Goal: Information Seeking & Learning: Learn about a topic

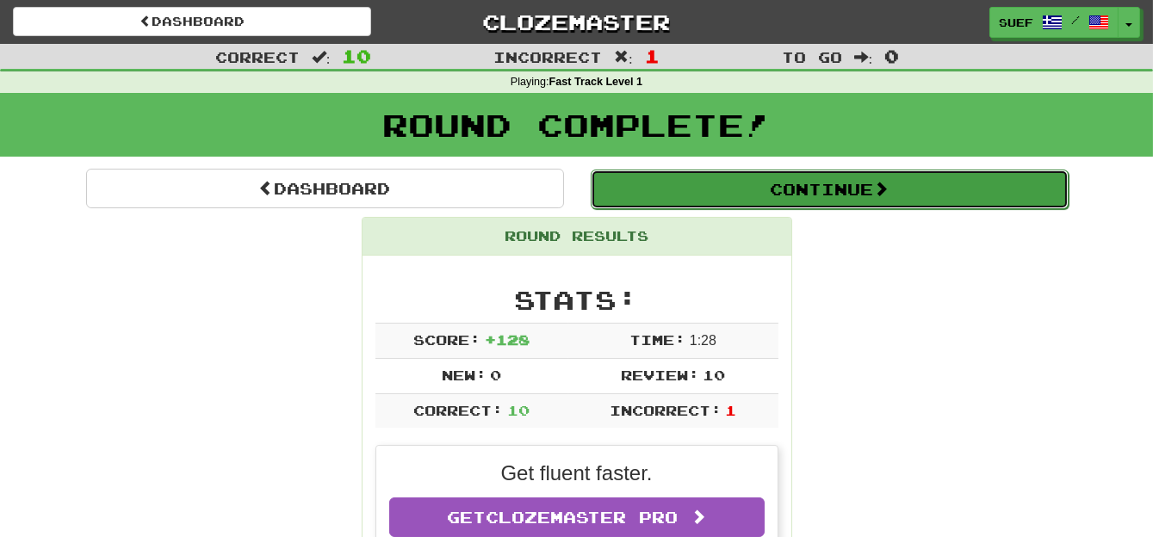
click at [888, 188] on span at bounding box center [880, 188] width 15 height 15
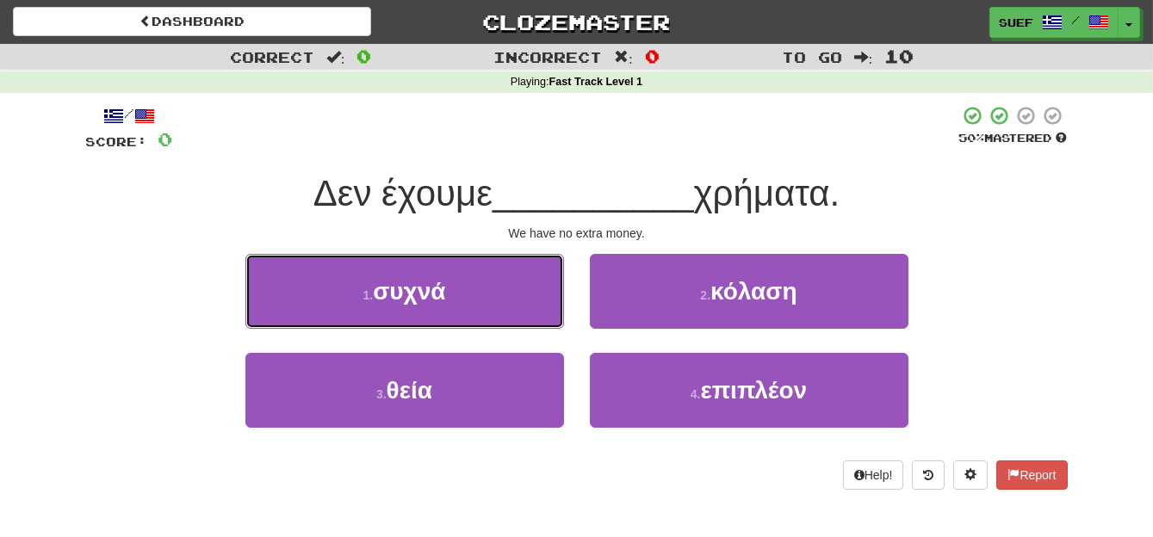
click at [483, 298] on button "1 . συχνά" at bounding box center [404, 291] width 318 height 75
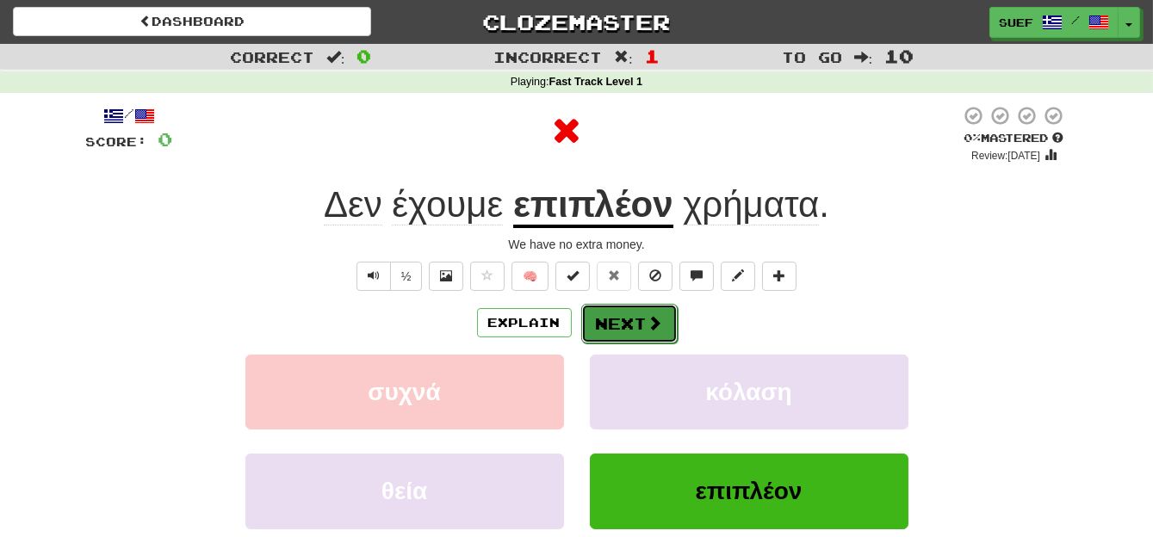
click at [630, 312] on button "Next" at bounding box center [629, 324] width 96 height 40
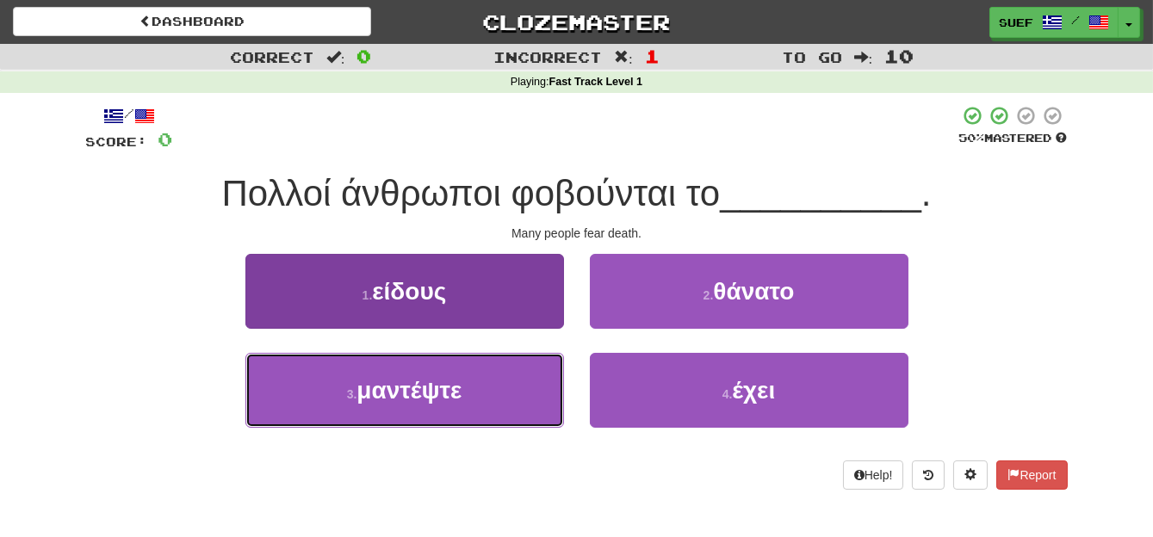
click at [495, 390] on button "3 . μαντέψτε" at bounding box center [404, 390] width 318 height 75
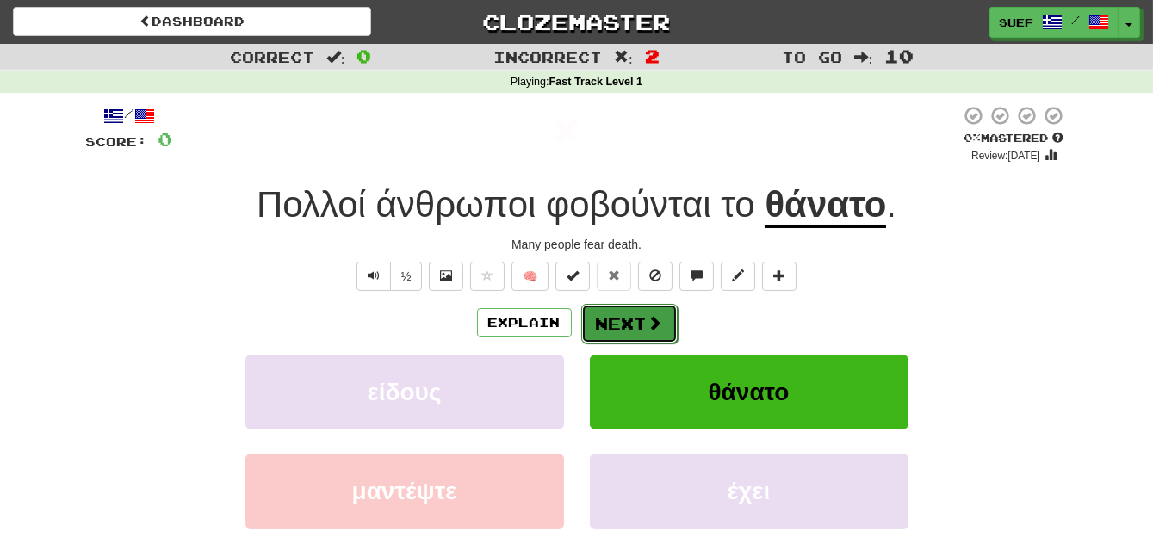
click at [651, 319] on span at bounding box center [654, 322] width 15 height 15
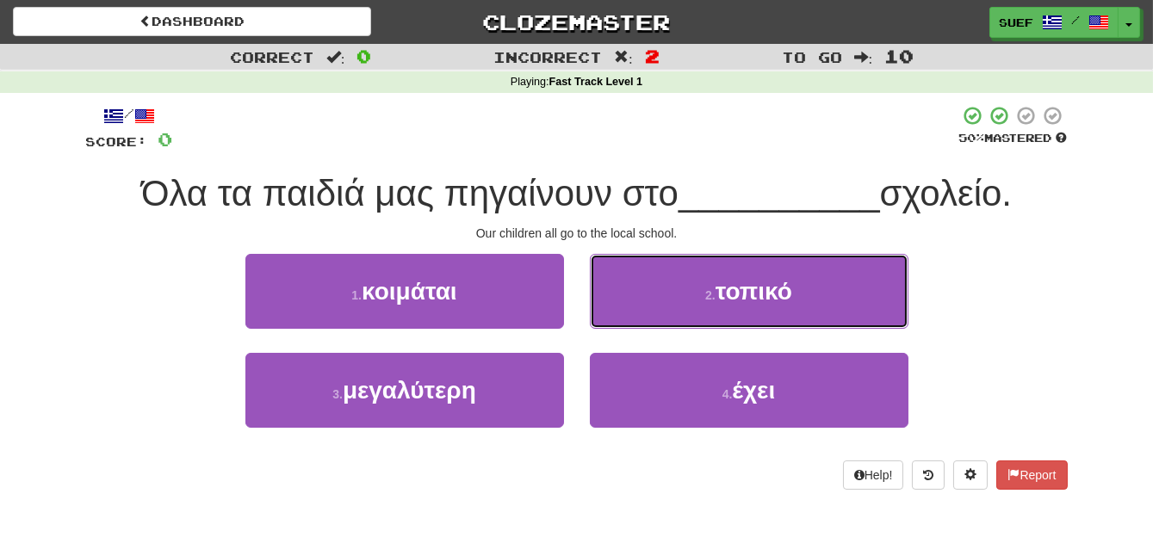
click at [825, 296] on button "2 . τοπικό" at bounding box center [749, 291] width 318 height 75
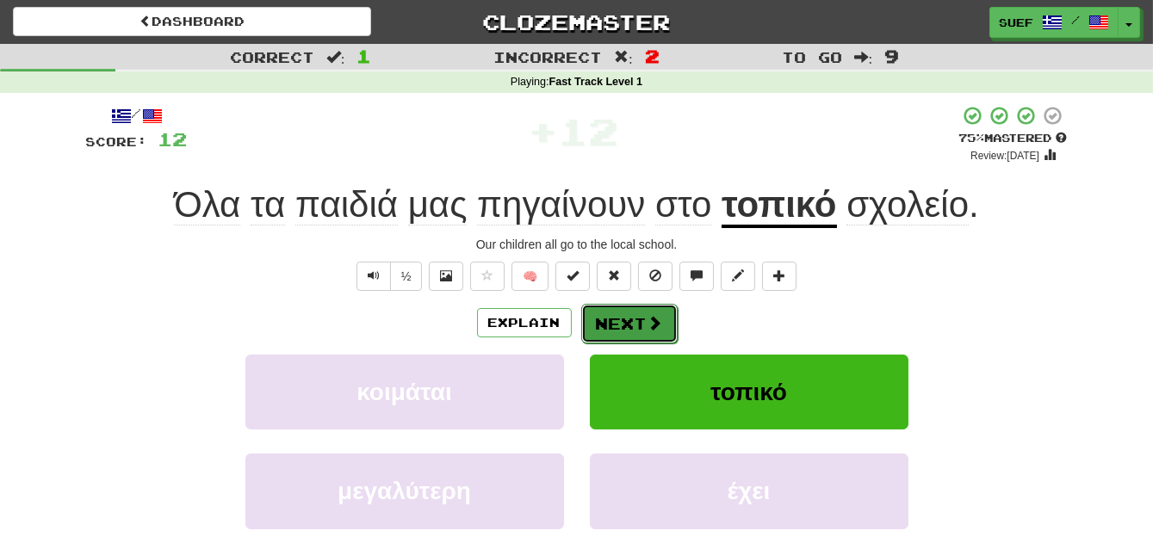
click at [656, 324] on span at bounding box center [654, 322] width 15 height 15
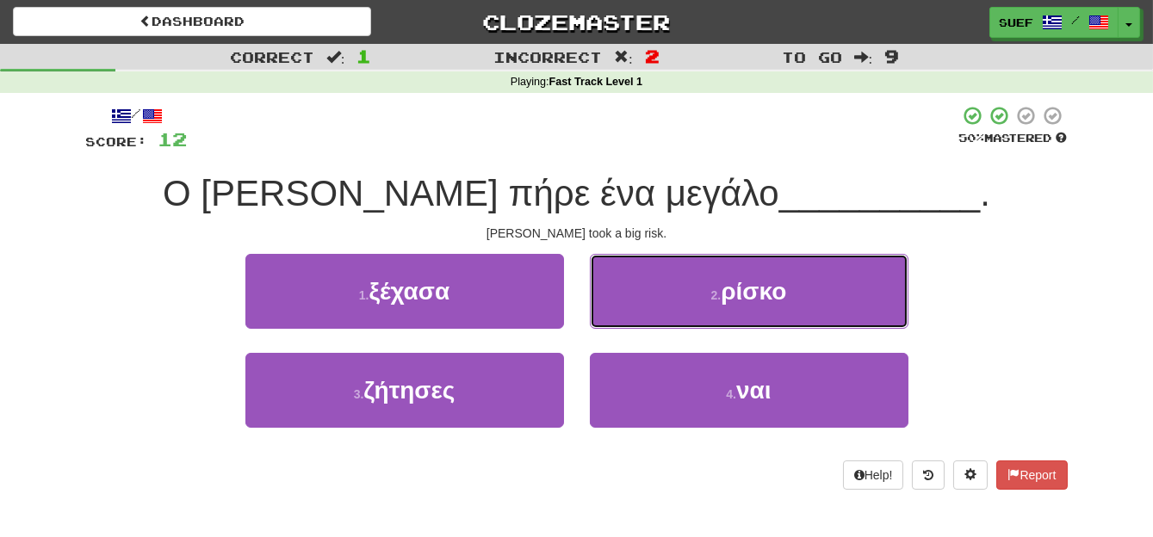
click at [775, 295] on span "ρίσκο" at bounding box center [752, 291] width 65 height 27
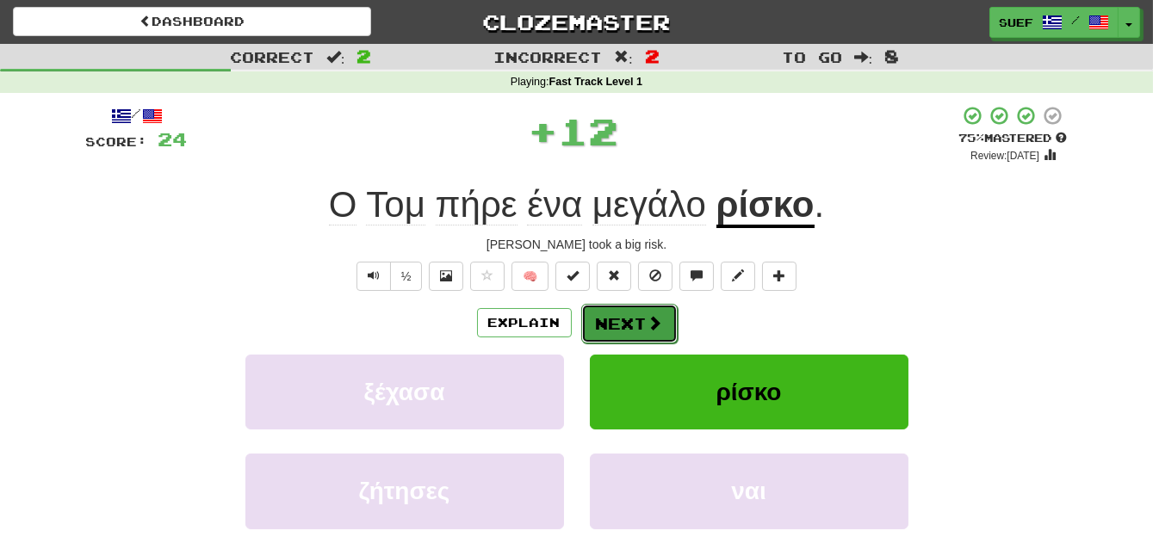
click at [634, 321] on button "Next" at bounding box center [629, 324] width 96 height 40
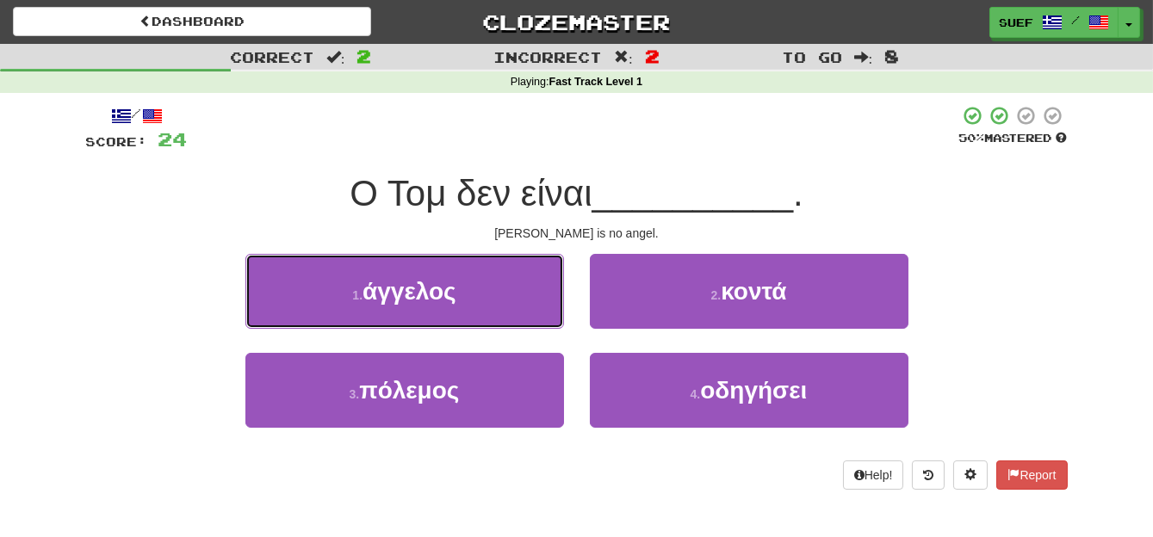
click at [473, 308] on button "1 . άγγελος" at bounding box center [404, 291] width 318 height 75
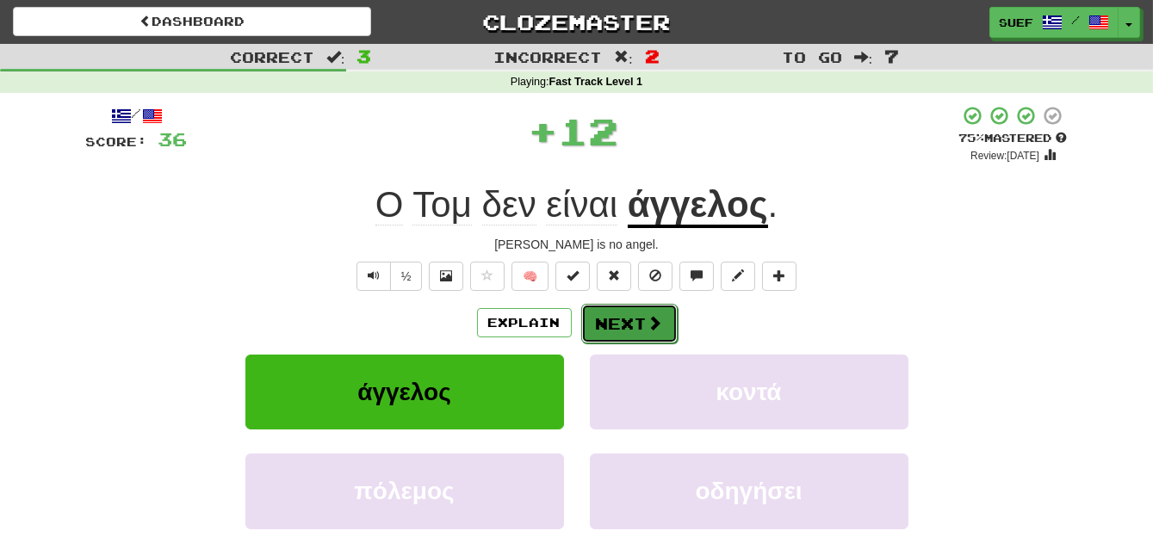
click at [644, 326] on button "Next" at bounding box center [629, 324] width 96 height 40
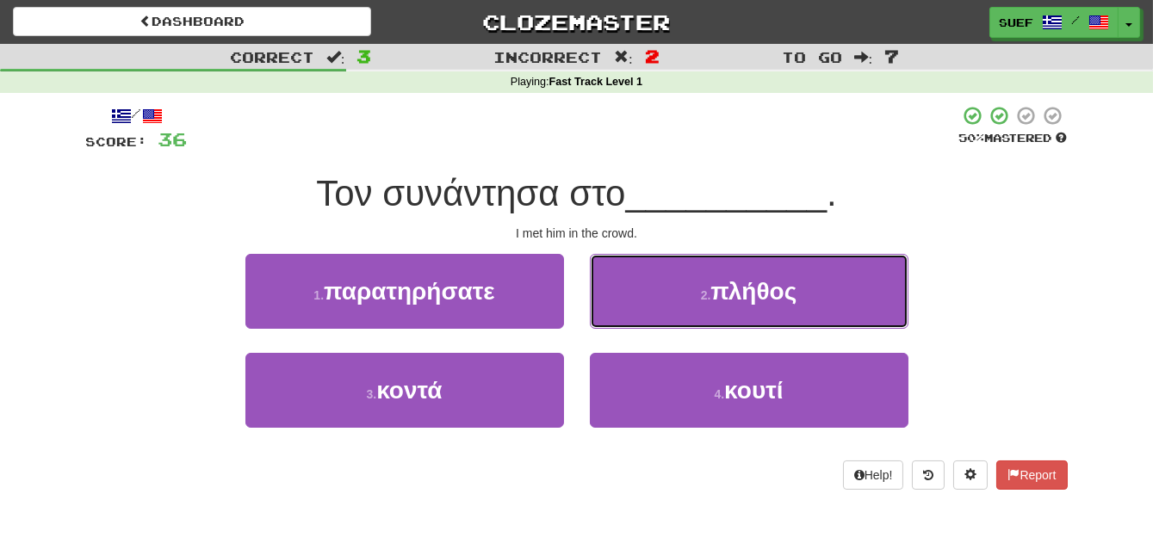
click at [797, 296] on button "2 . πλήθος" at bounding box center [749, 291] width 318 height 75
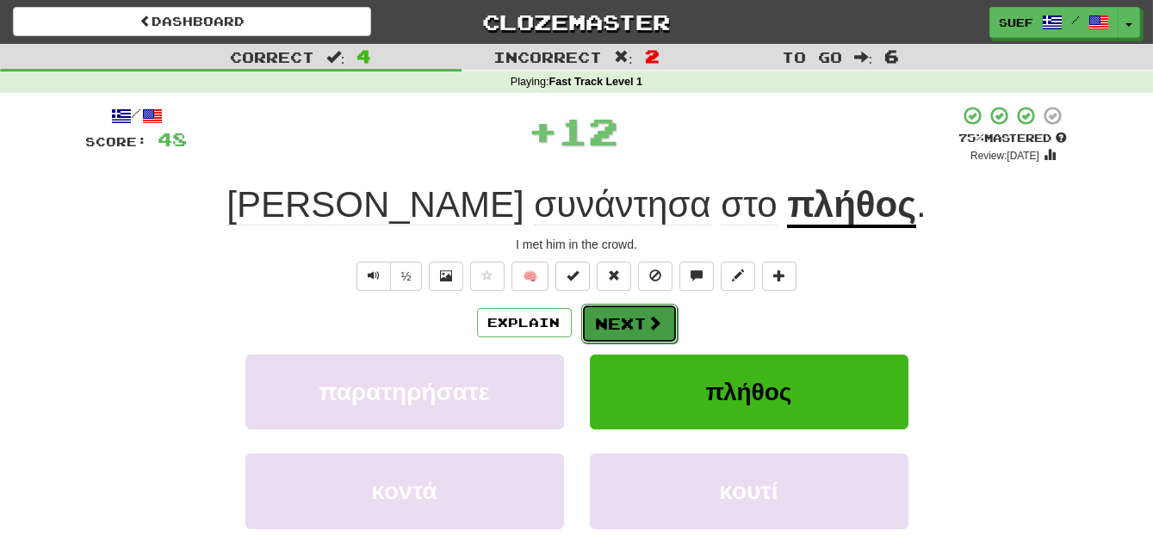
click at [650, 316] on span at bounding box center [654, 322] width 15 height 15
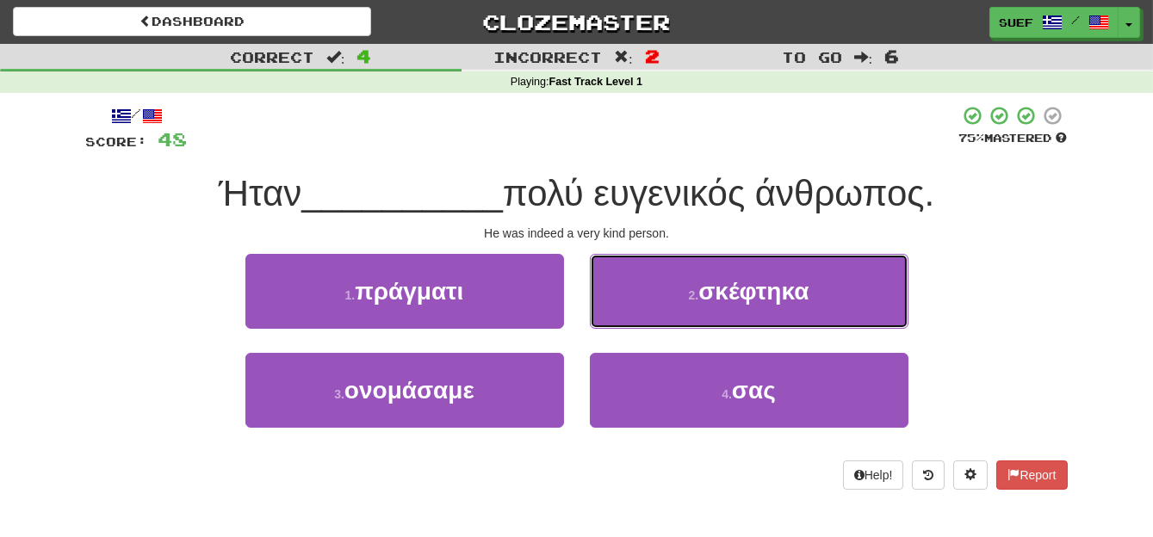
click at [804, 300] on span "σκέφτηκα" at bounding box center [753, 291] width 110 height 27
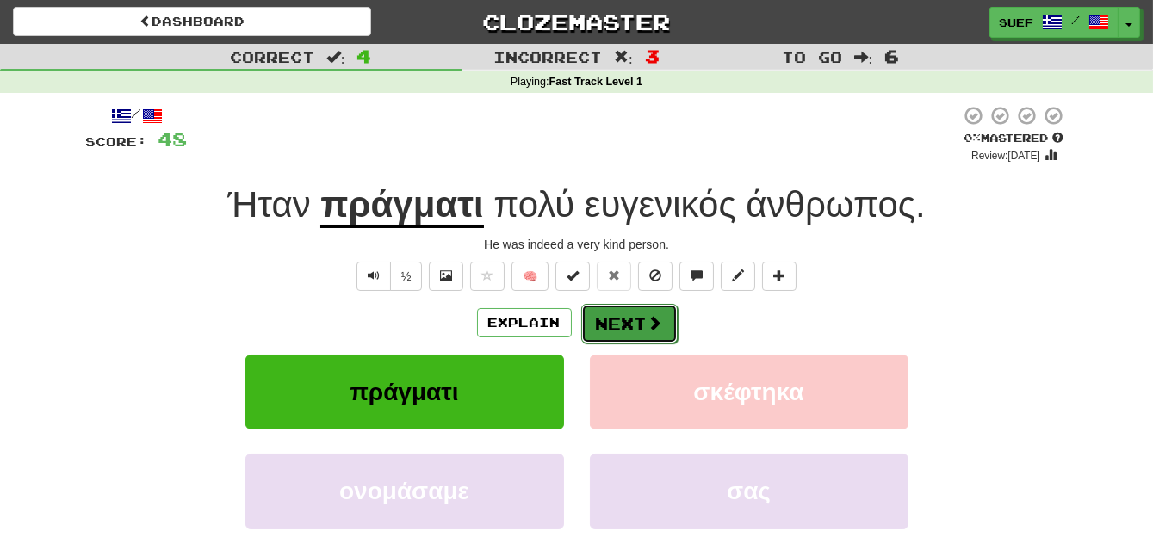
click at [634, 325] on button "Next" at bounding box center [629, 324] width 96 height 40
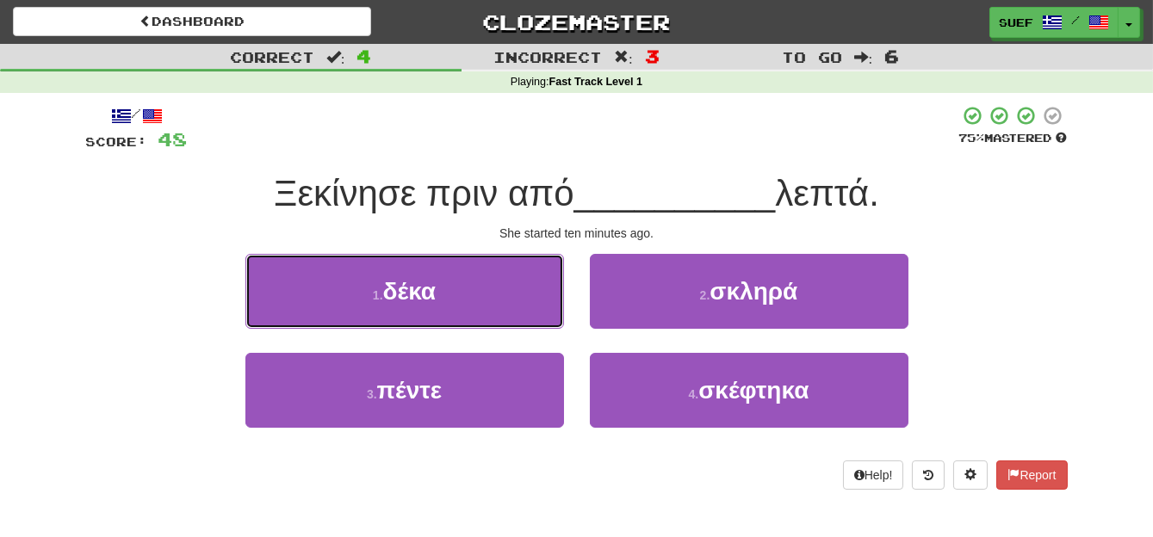
click at [475, 298] on button "1 . δέκα" at bounding box center [404, 291] width 318 height 75
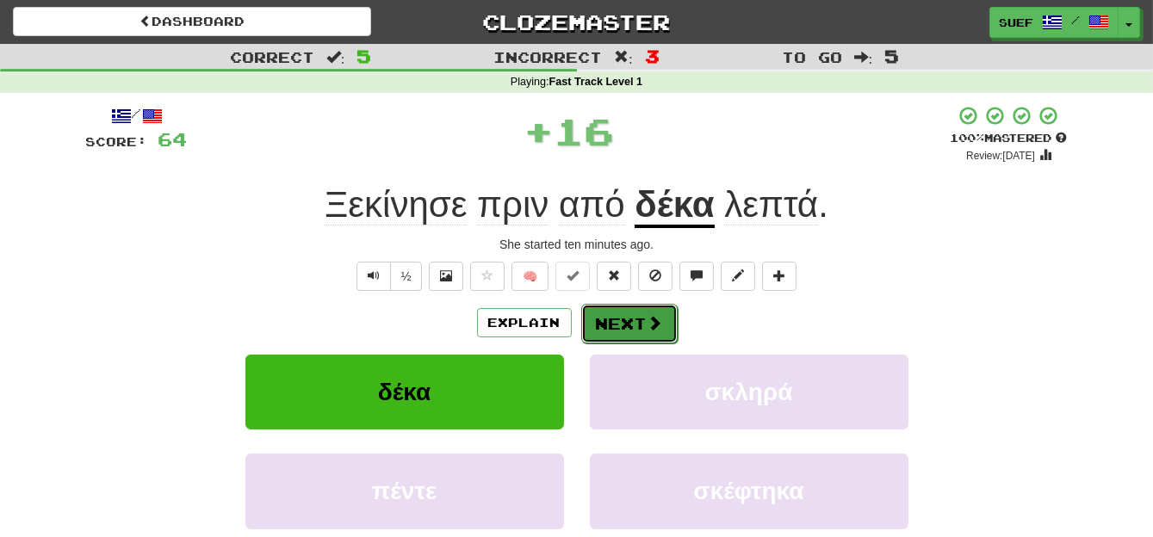
click at [629, 320] on button "Next" at bounding box center [629, 324] width 96 height 40
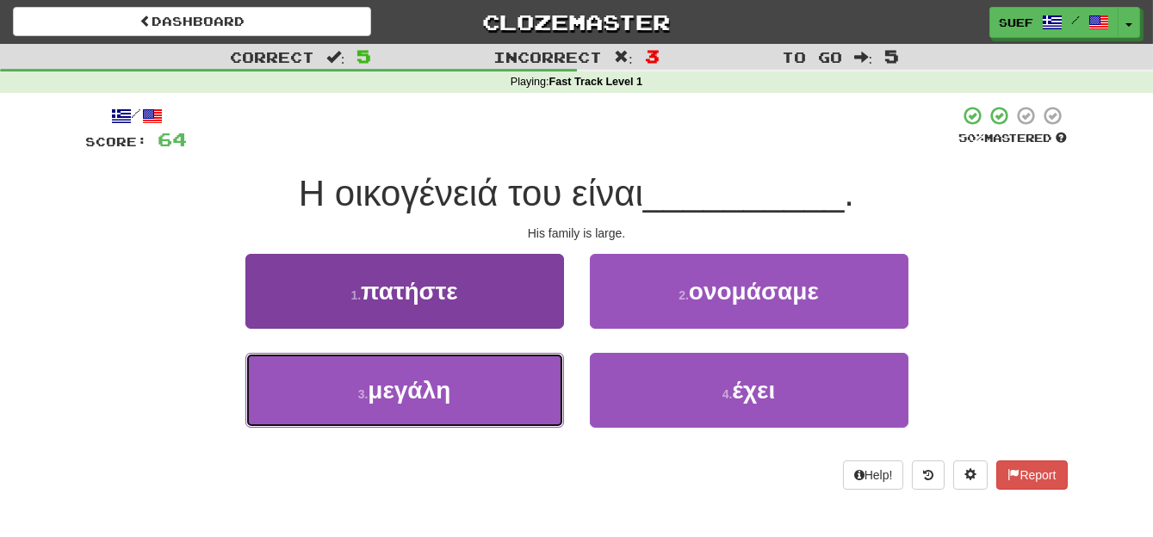
click at [473, 402] on button "3 . μεγάλη" at bounding box center [404, 390] width 318 height 75
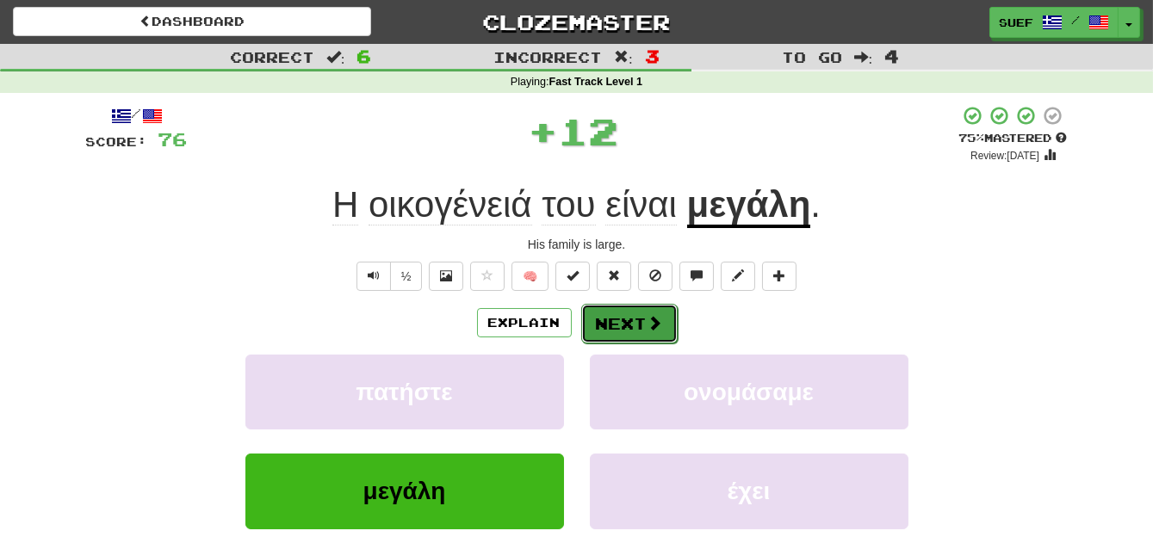
click at [641, 335] on button "Next" at bounding box center [629, 324] width 96 height 40
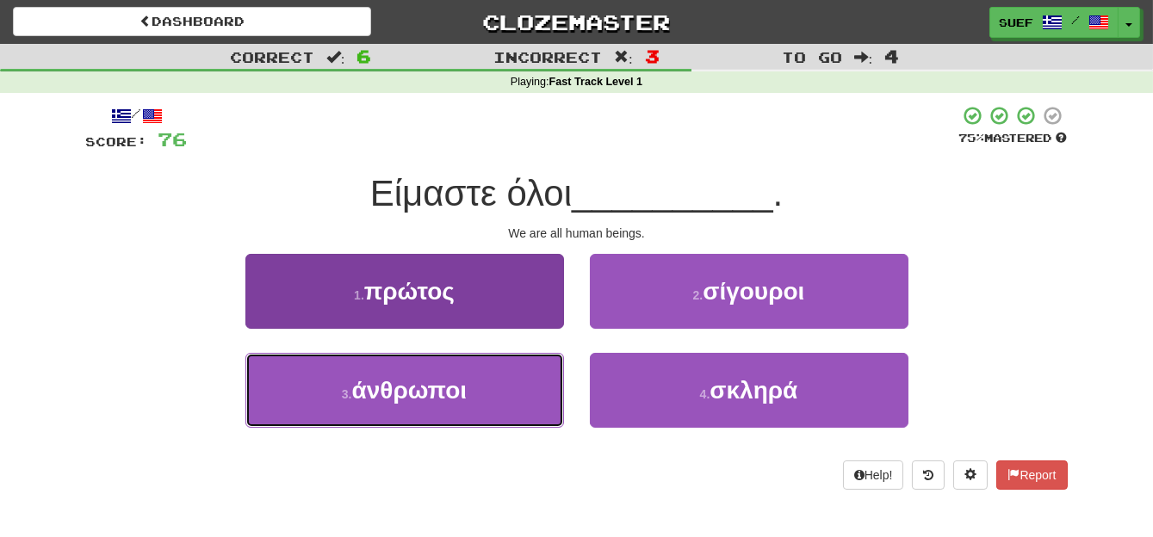
click at [471, 395] on button "3 . άνθρωποι" at bounding box center [404, 390] width 318 height 75
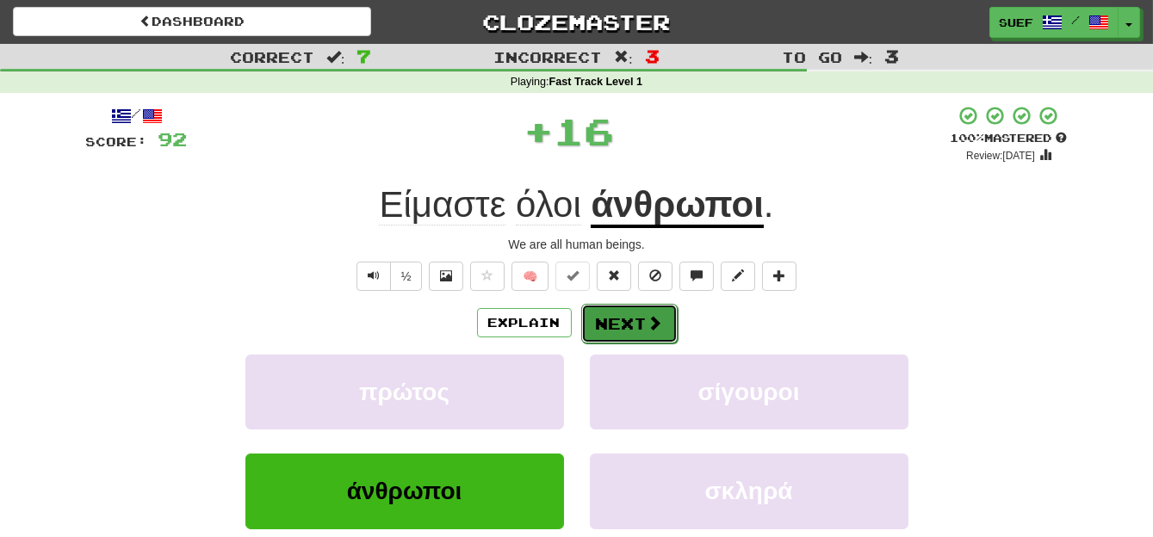
click at [643, 321] on button "Next" at bounding box center [629, 324] width 96 height 40
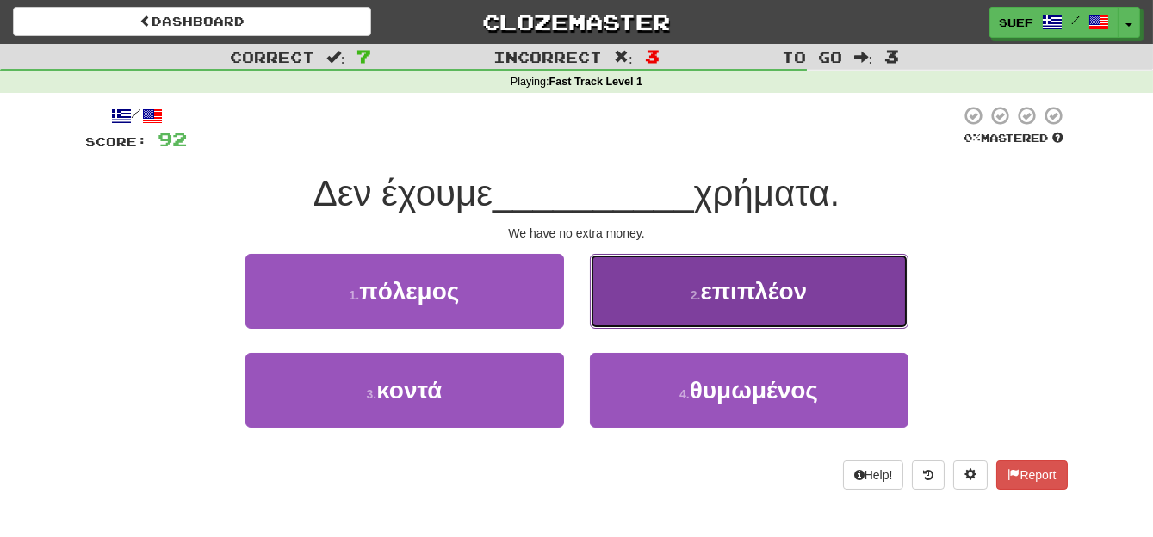
click at [837, 306] on button "2 . επιπλέον" at bounding box center [749, 291] width 318 height 75
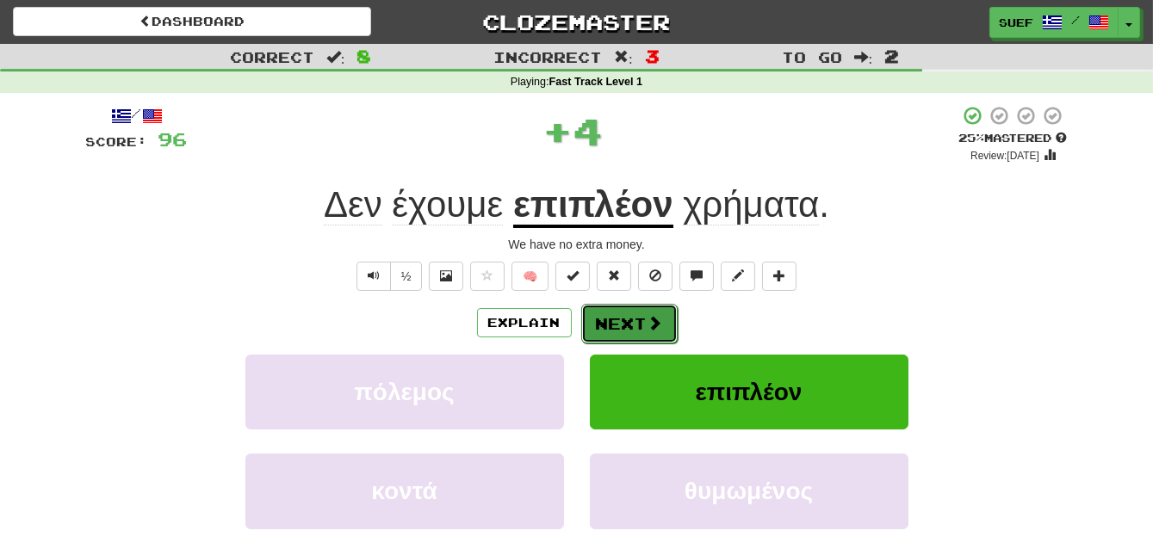
click at [647, 321] on span at bounding box center [654, 322] width 15 height 15
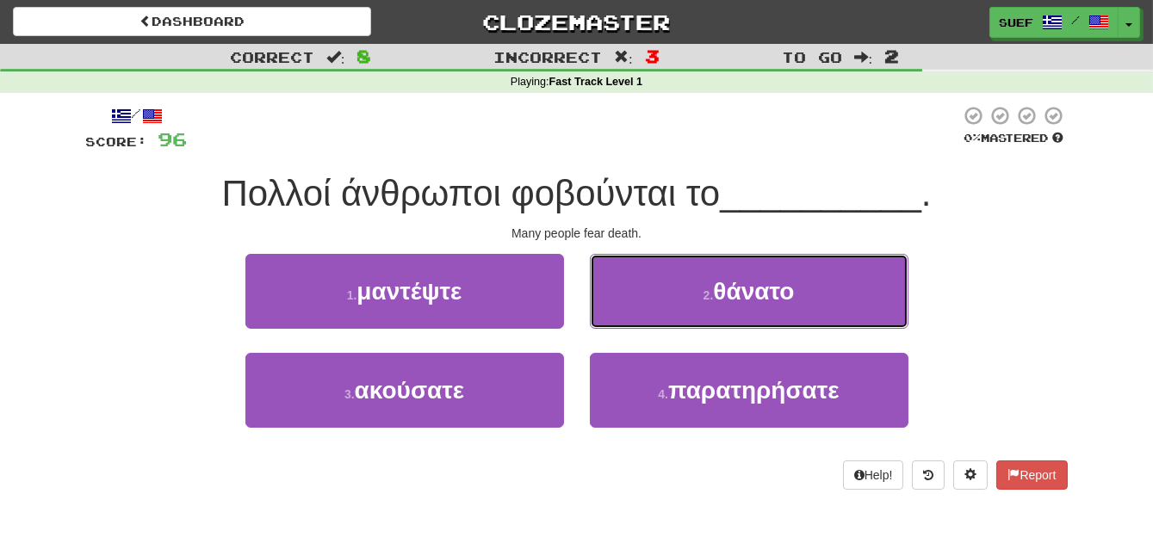
click at [774, 306] on button "2 . θάνατο" at bounding box center [749, 291] width 318 height 75
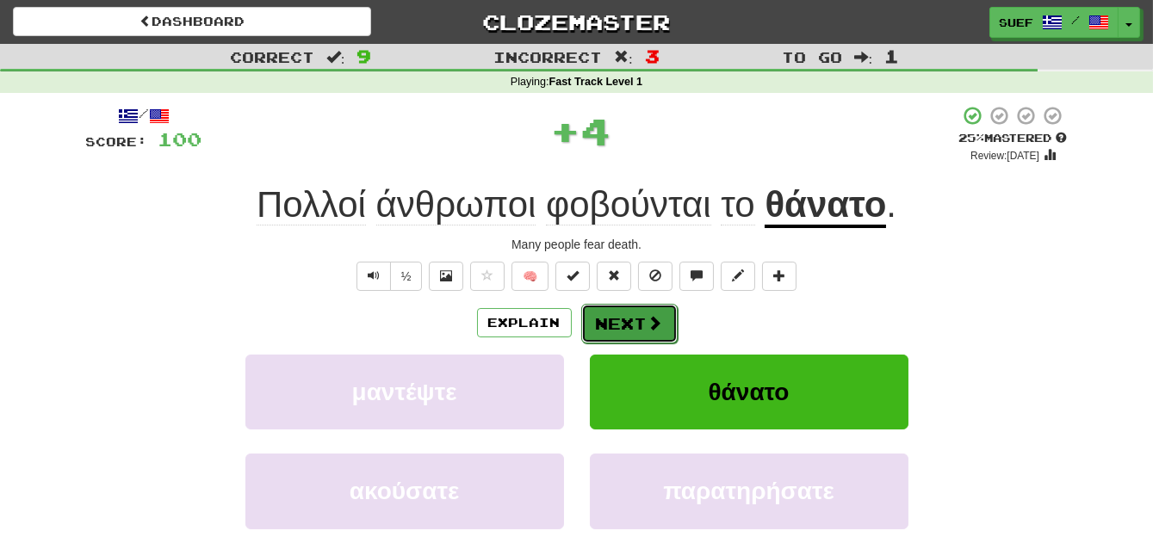
click at [645, 317] on button "Next" at bounding box center [629, 324] width 96 height 40
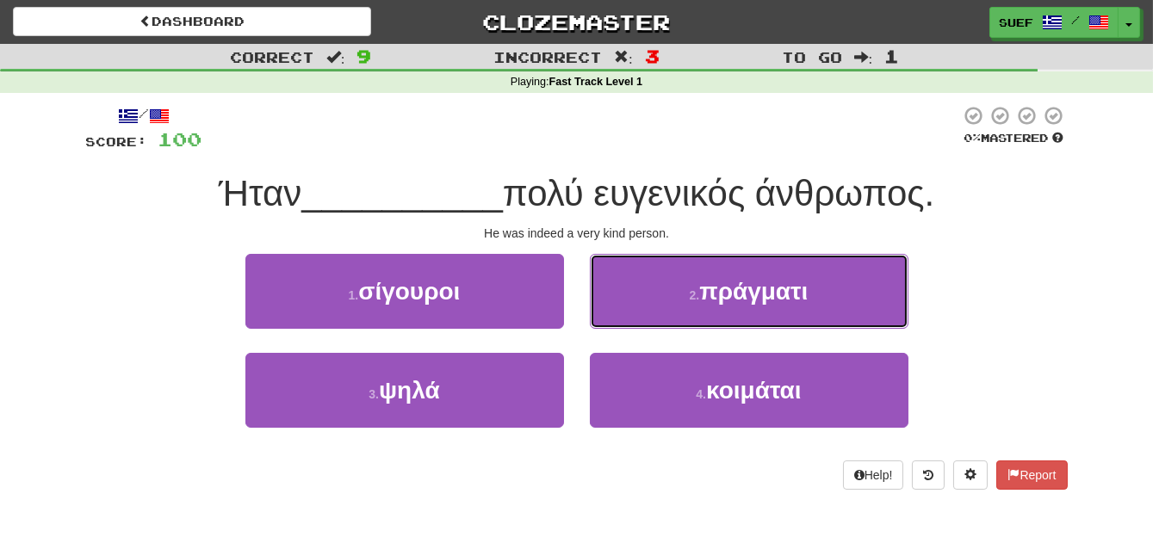
click at [784, 307] on button "2 . πράγματι" at bounding box center [749, 291] width 318 height 75
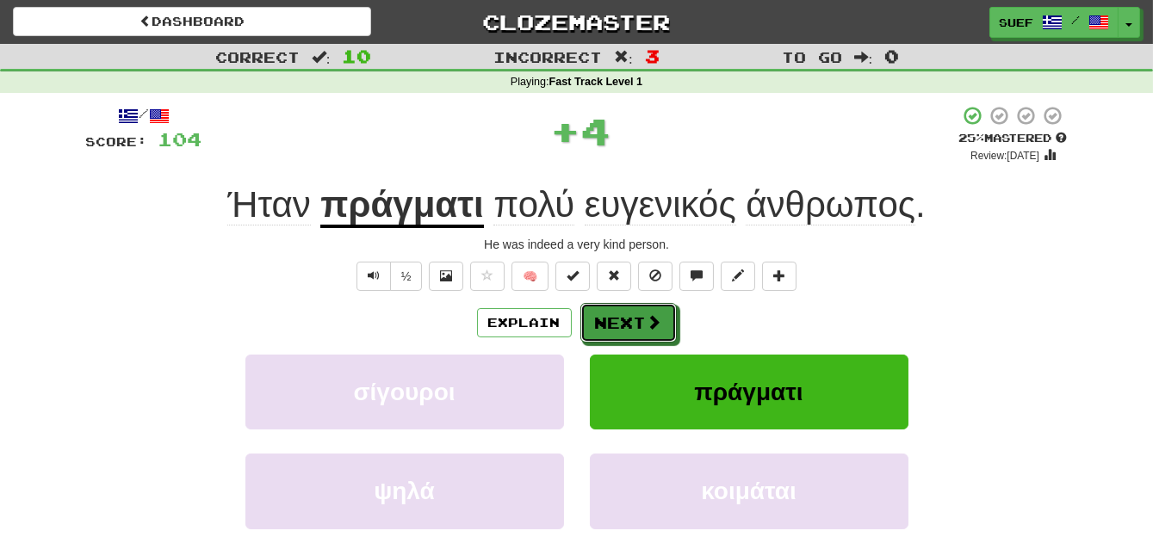
click at [640, 321] on button "Next" at bounding box center [628, 323] width 96 height 40
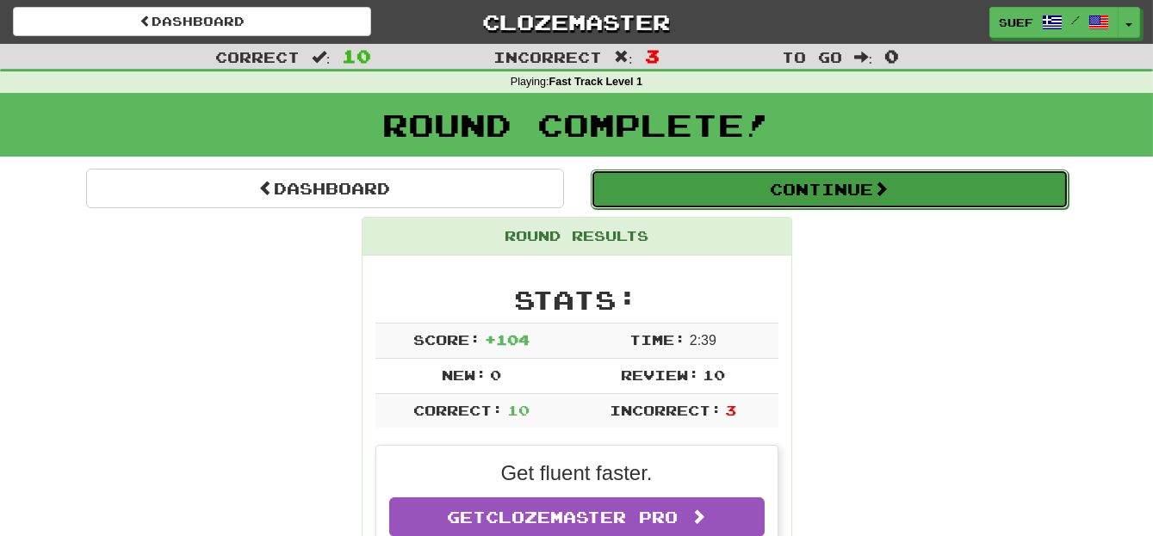
click at [879, 189] on span at bounding box center [880, 188] width 15 height 15
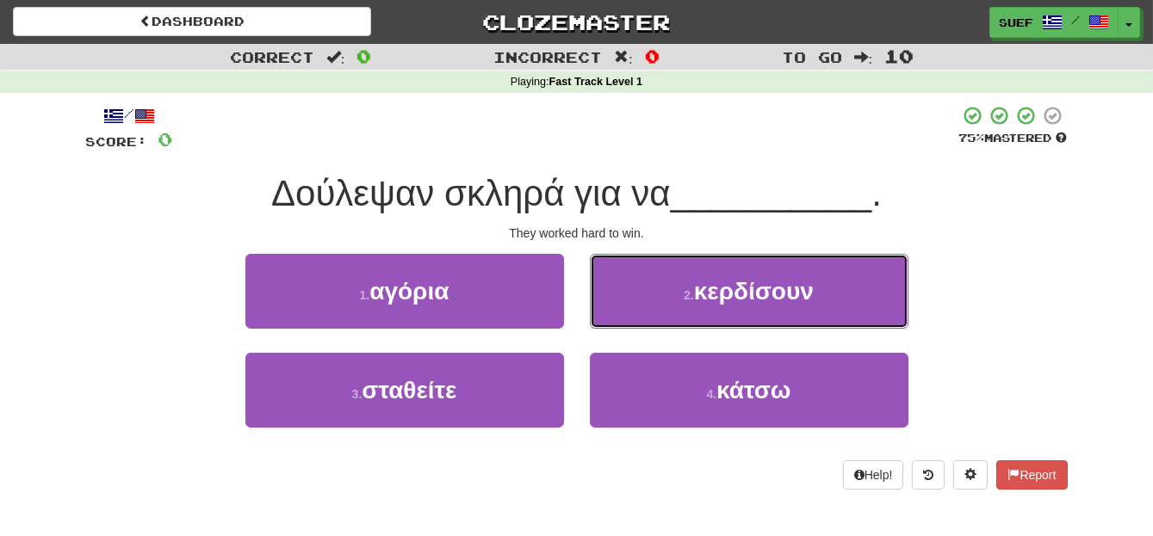
click at [813, 290] on span "κερδίσουν" at bounding box center [754, 291] width 120 height 27
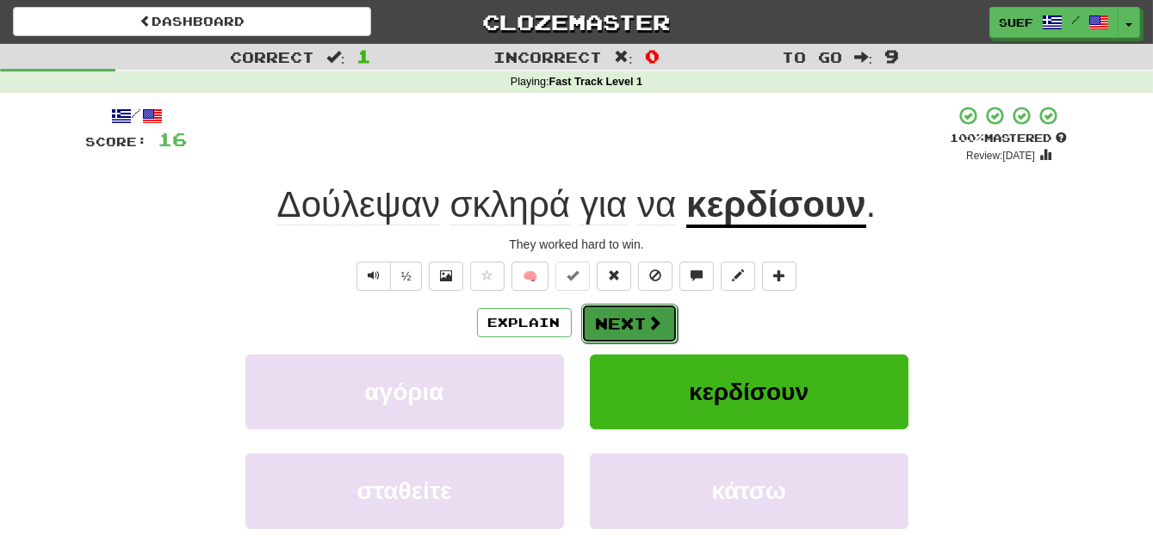
click at [644, 313] on button "Next" at bounding box center [629, 324] width 96 height 40
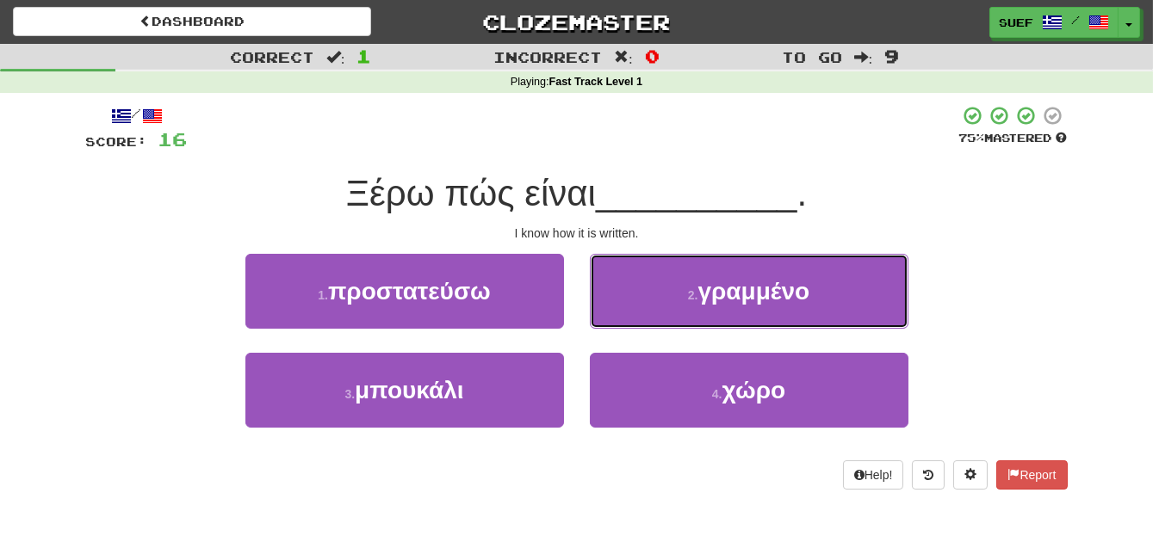
click at [776, 297] on span "γραμμένο" at bounding box center [754, 291] width 112 height 27
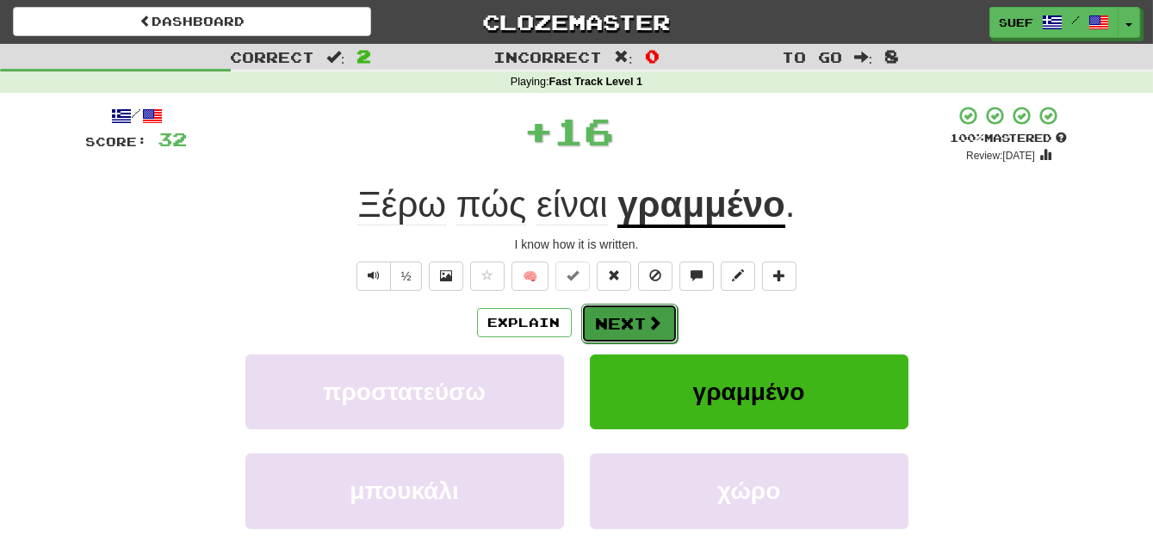
click at [657, 327] on span at bounding box center [654, 322] width 15 height 15
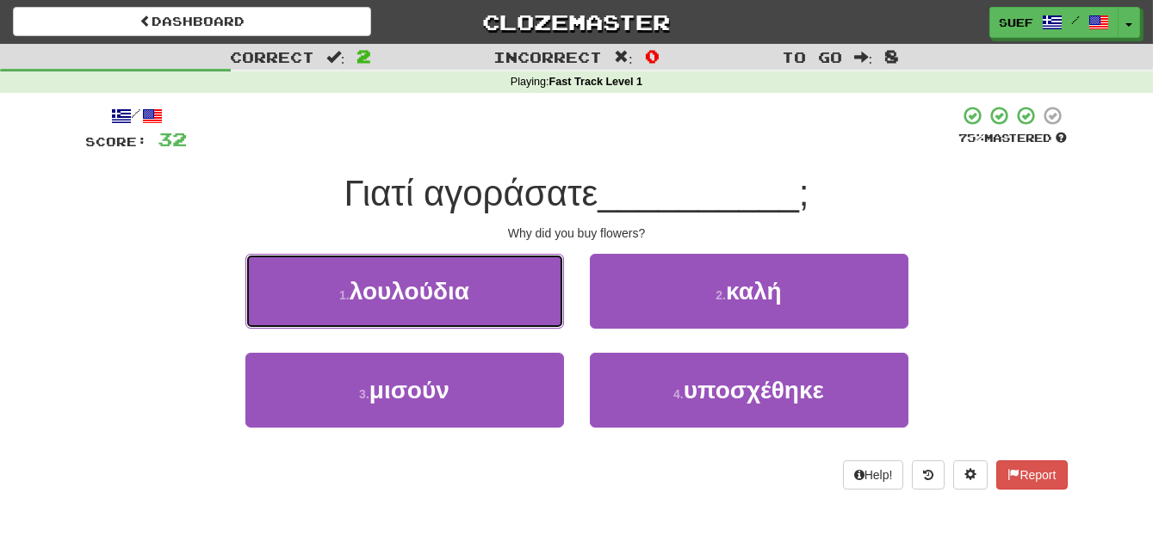
click at [497, 302] on button "1 . λουλούδια" at bounding box center [404, 291] width 318 height 75
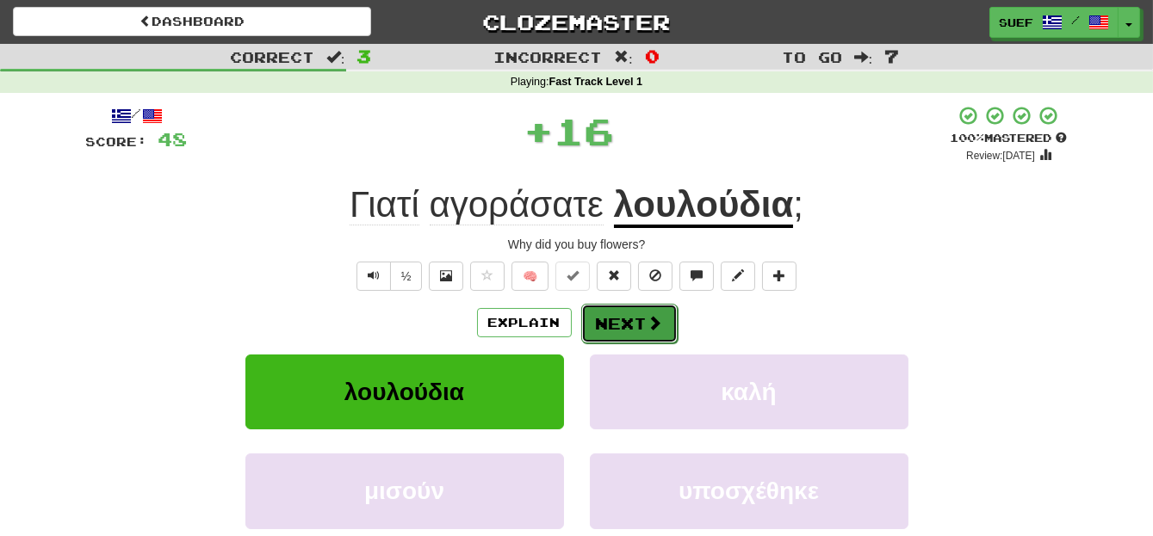
click at [652, 318] on span at bounding box center [654, 322] width 15 height 15
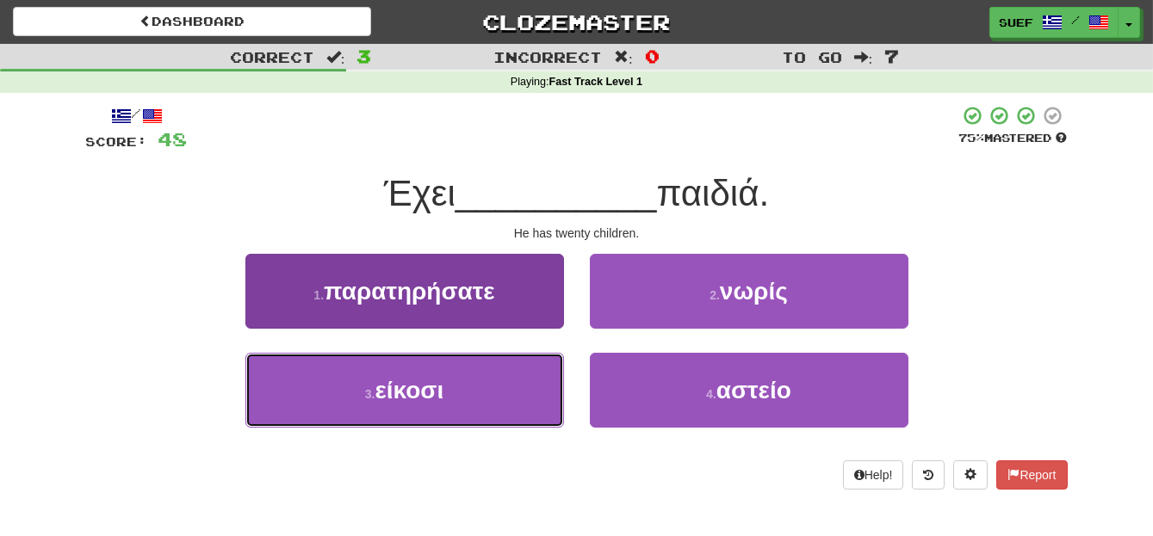
click at [474, 411] on button "3 . είκοσι" at bounding box center [404, 390] width 318 height 75
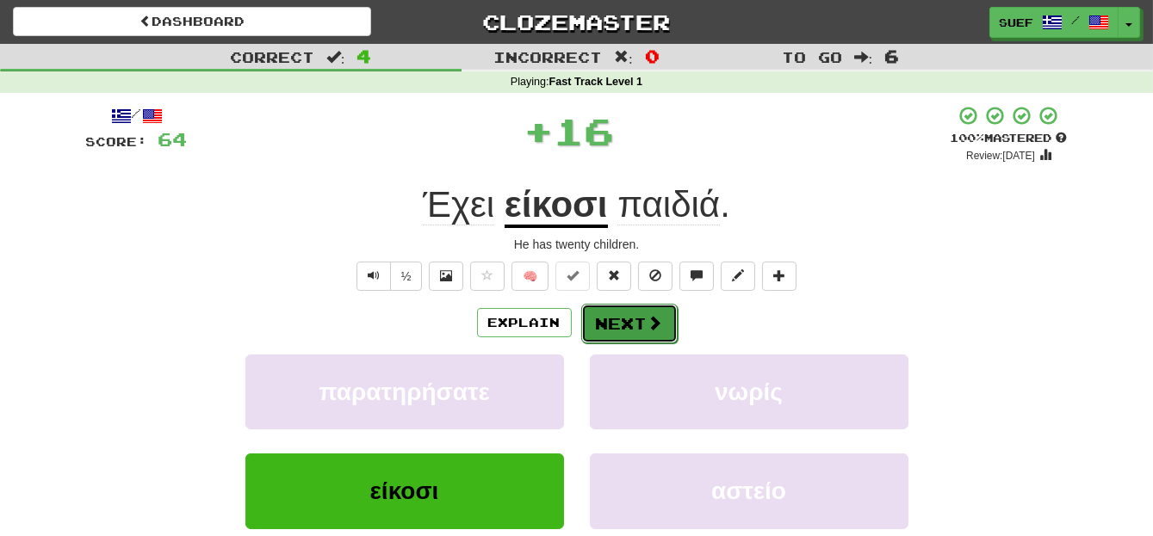
click at [657, 319] on span at bounding box center [654, 322] width 15 height 15
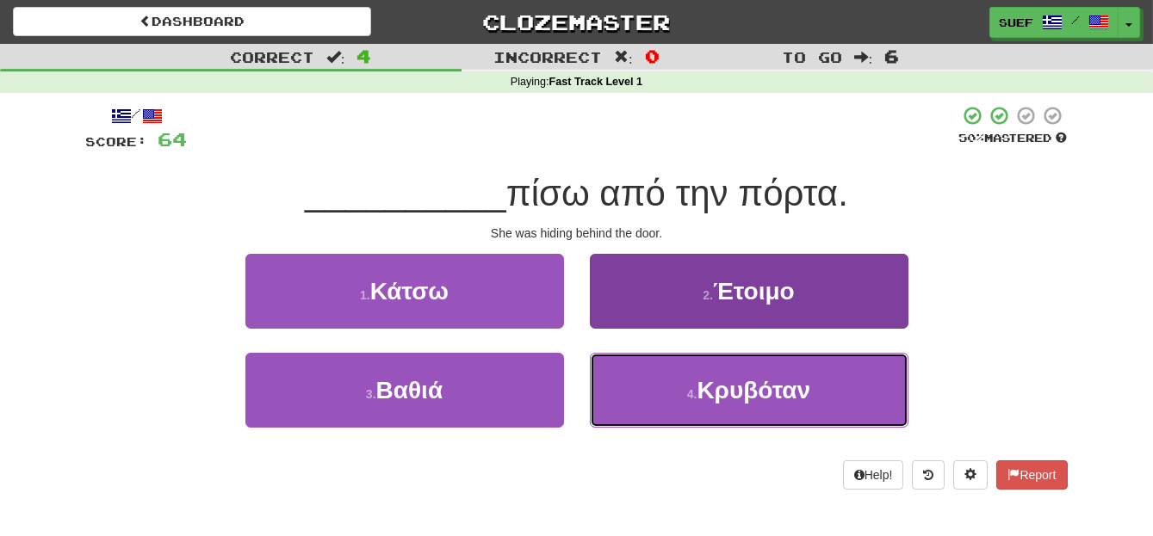
click at [819, 404] on button "4 . Κρυβόταν" at bounding box center [749, 390] width 318 height 75
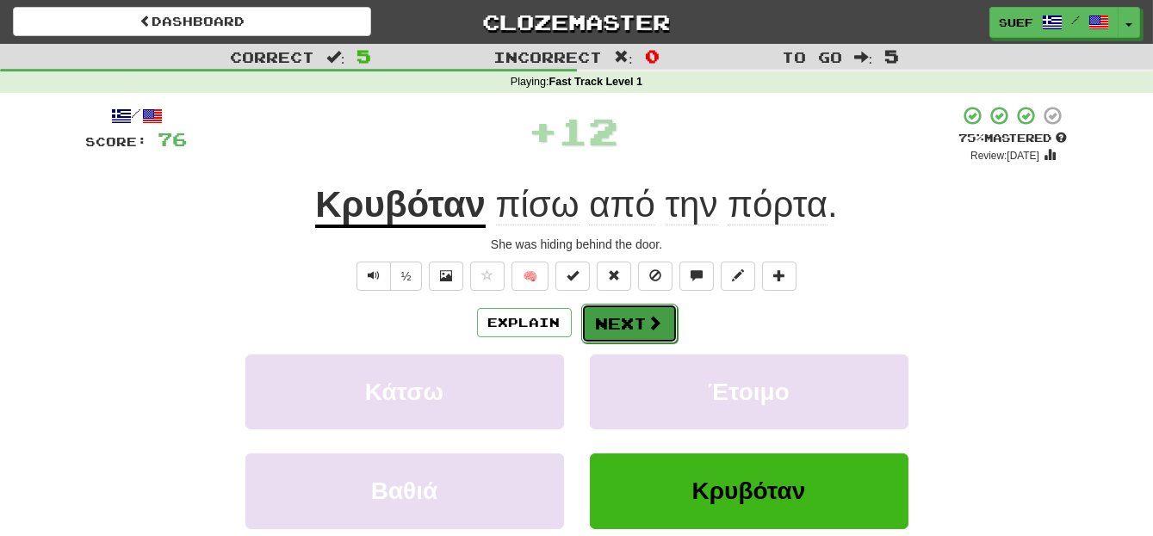
click at [647, 329] on span at bounding box center [654, 322] width 15 height 15
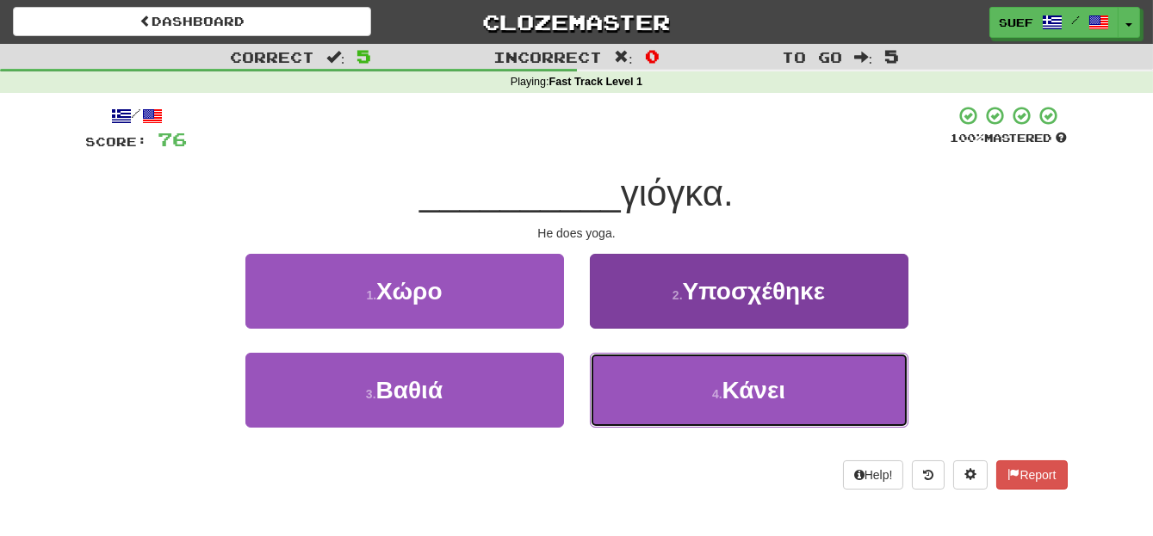
click at [785, 393] on span "Κάνει" at bounding box center [753, 390] width 63 height 27
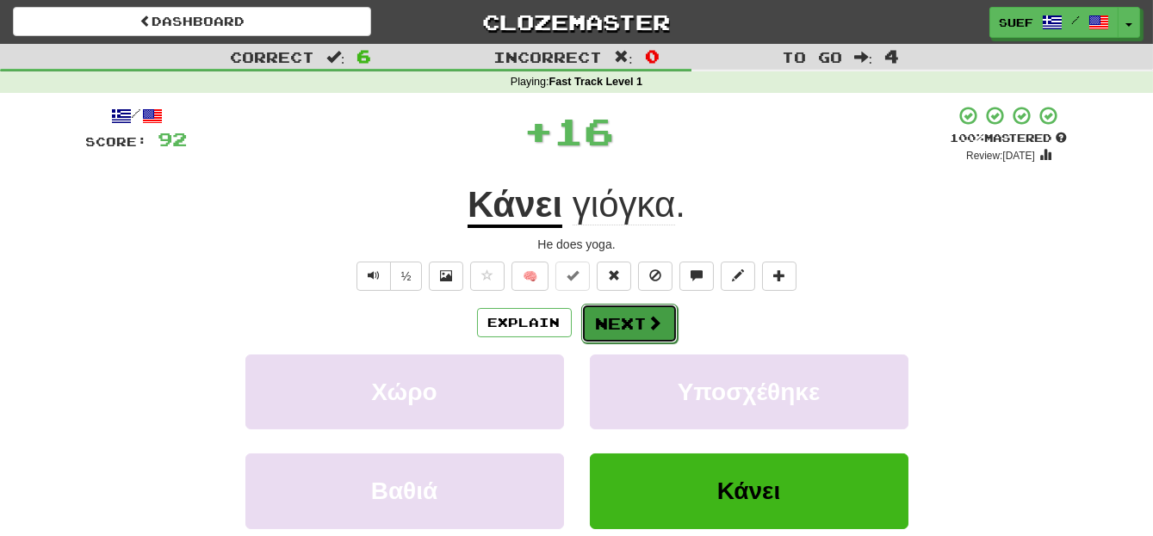
click at [653, 326] on span at bounding box center [654, 322] width 15 height 15
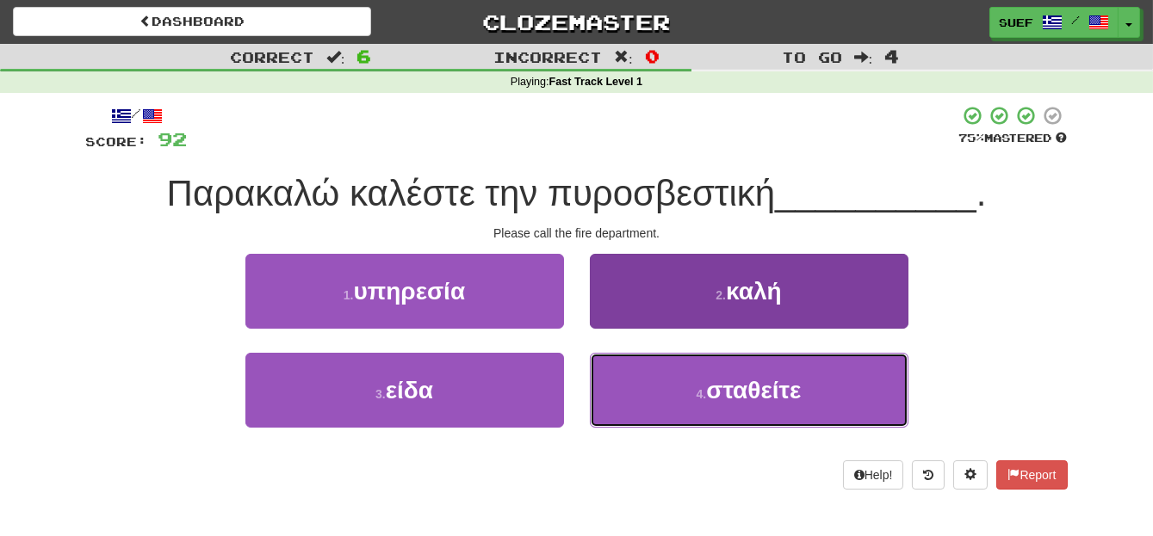
click at [786, 392] on span "σταθείτε" at bounding box center [753, 390] width 95 height 27
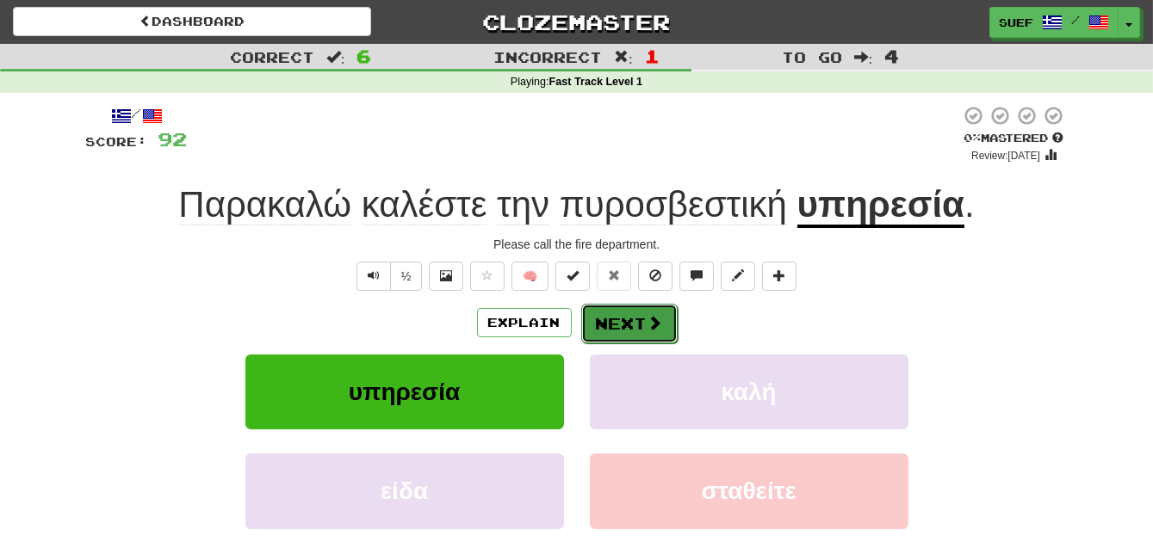
click at [638, 320] on button "Next" at bounding box center [629, 324] width 96 height 40
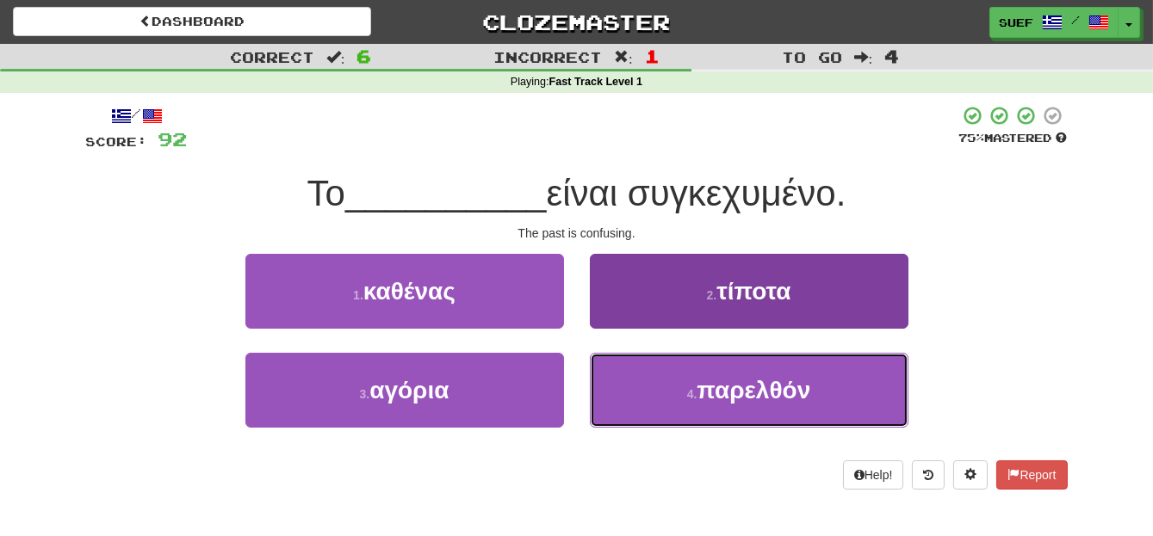
click at [794, 417] on button "4 . παρελθόν" at bounding box center [749, 390] width 318 height 75
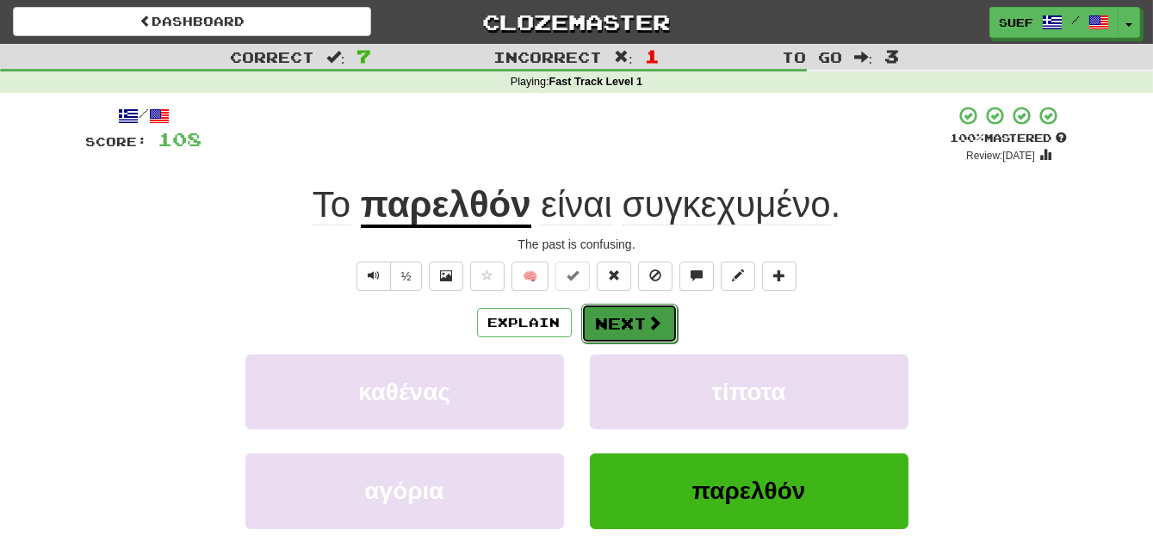
click at [643, 319] on button "Next" at bounding box center [629, 324] width 96 height 40
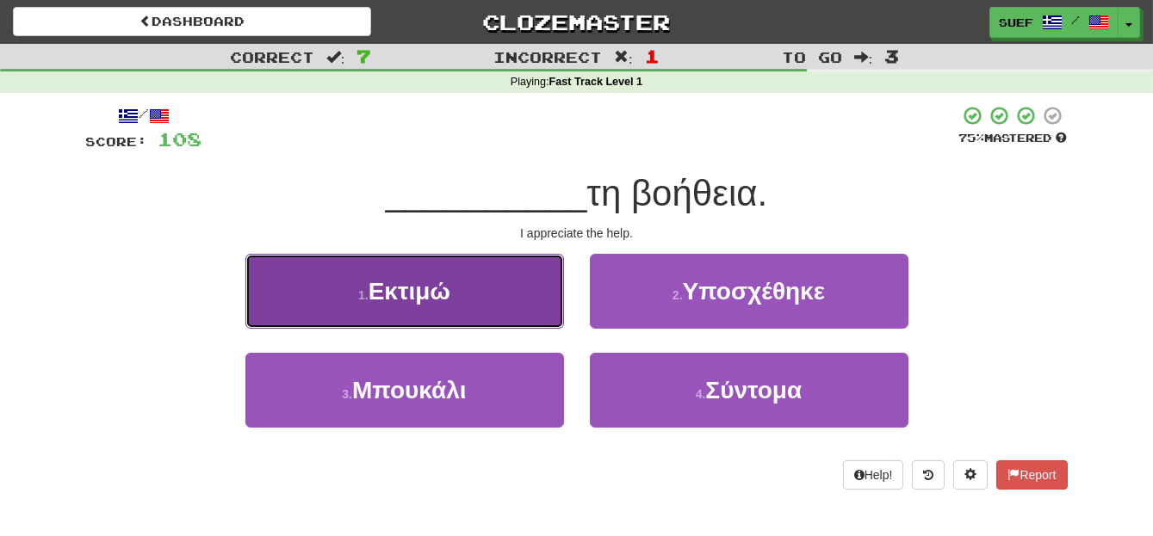
click at [519, 290] on button "1 . Εκτιμώ" at bounding box center [404, 291] width 318 height 75
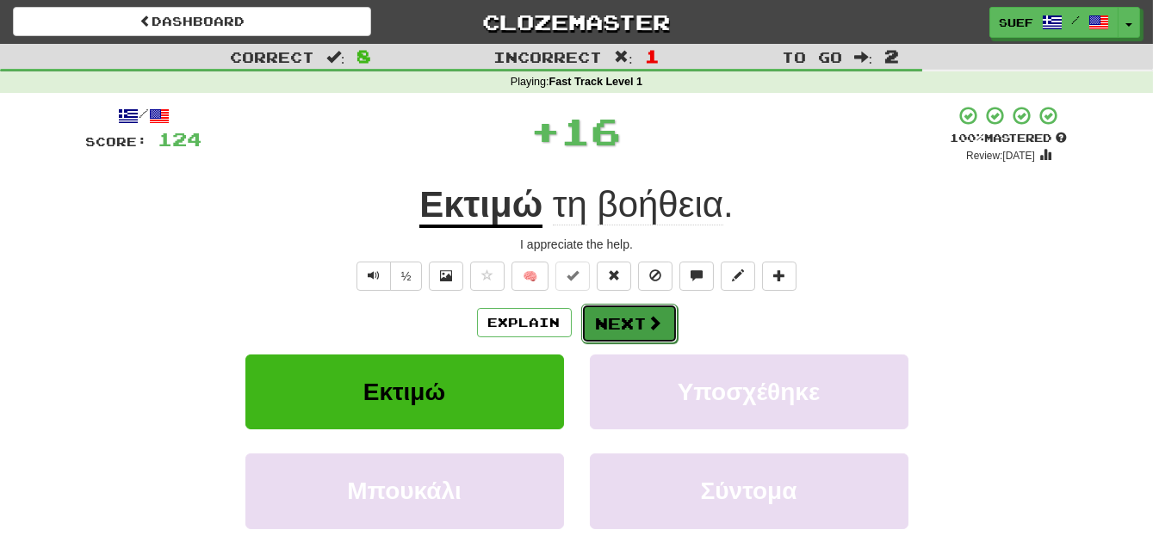
click at [640, 306] on button "Next" at bounding box center [629, 324] width 96 height 40
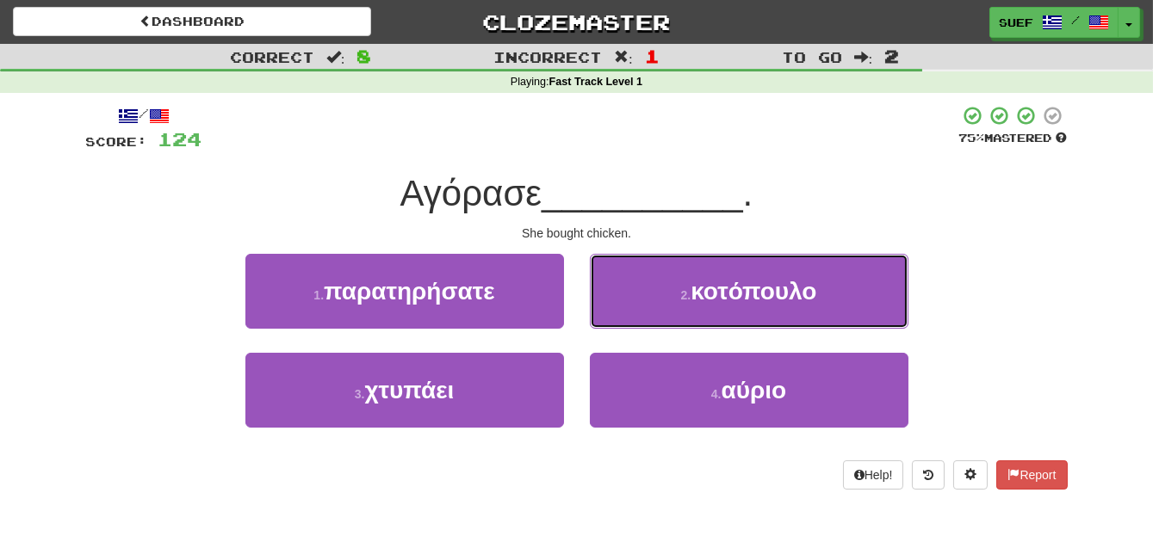
click at [800, 294] on span "κοτόπουλο" at bounding box center [753, 291] width 126 height 27
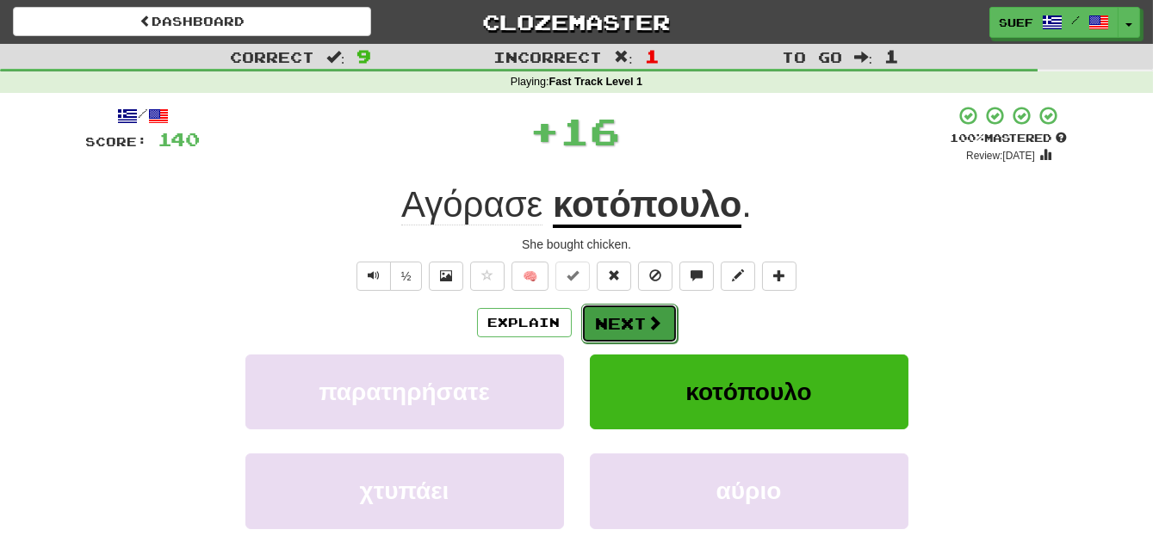
click at [651, 318] on span at bounding box center [654, 322] width 15 height 15
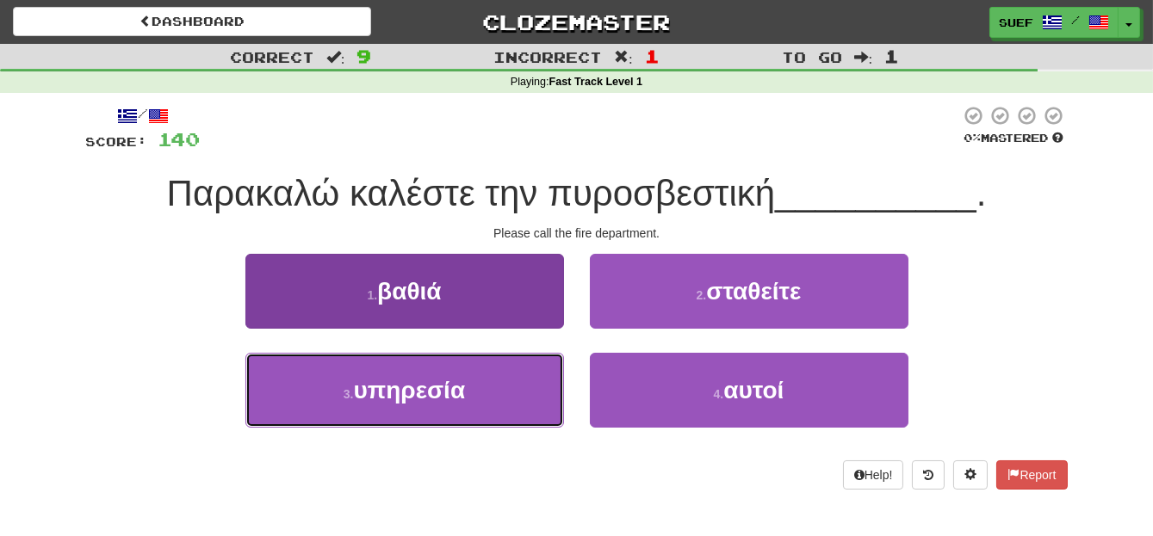
click at [519, 403] on button "3 . υπηρεσία" at bounding box center [404, 390] width 318 height 75
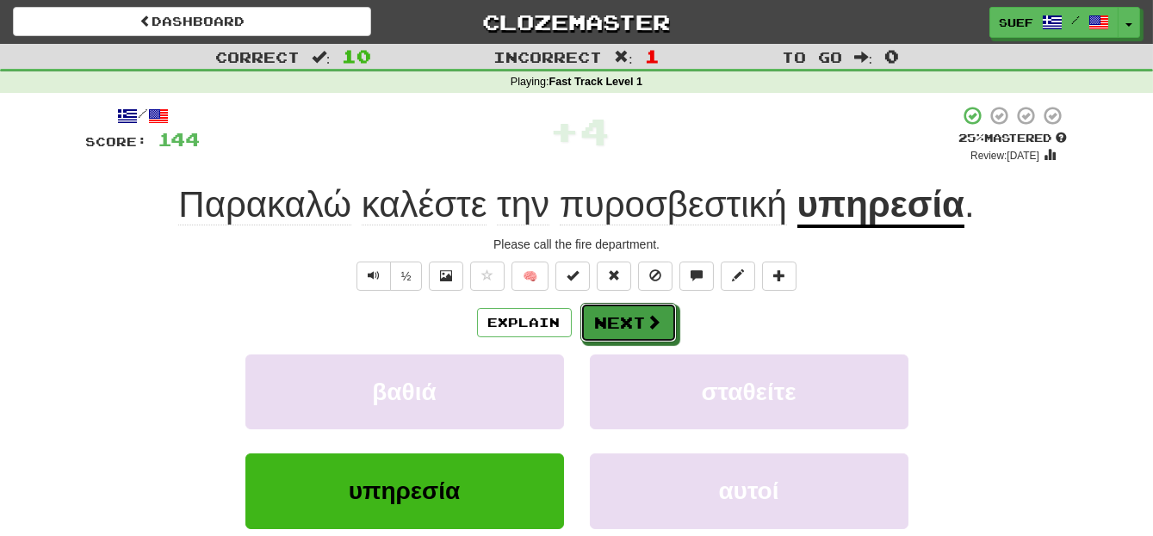
click at [646, 314] on span at bounding box center [653, 321] width 15 height 15
